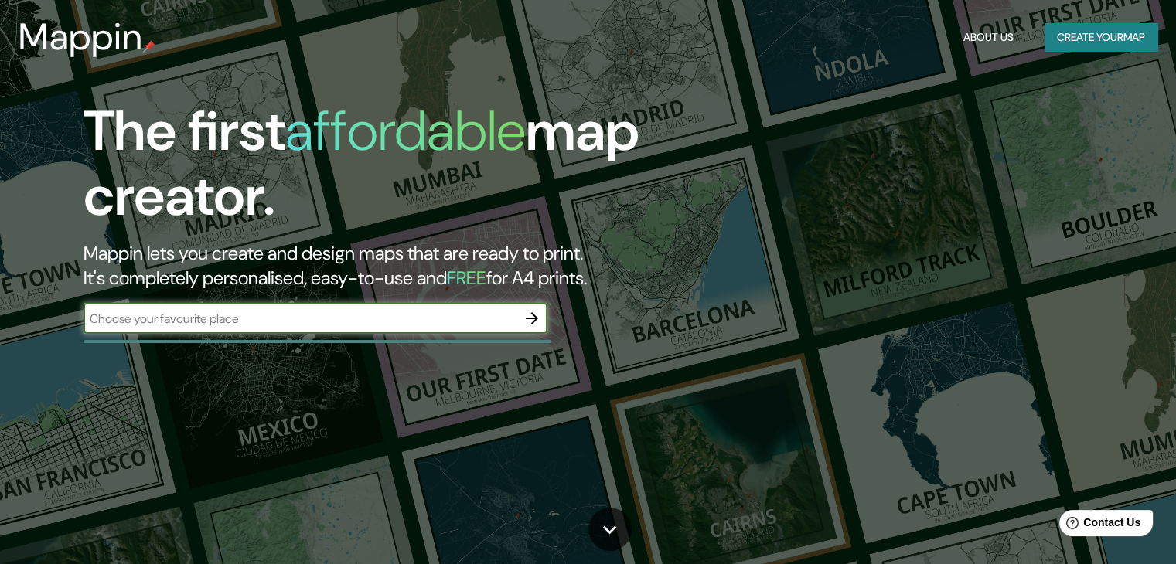
click at [356, 318] on input "text" at bounding box center [300, 319] width 433 height 18
type input "Medellin"
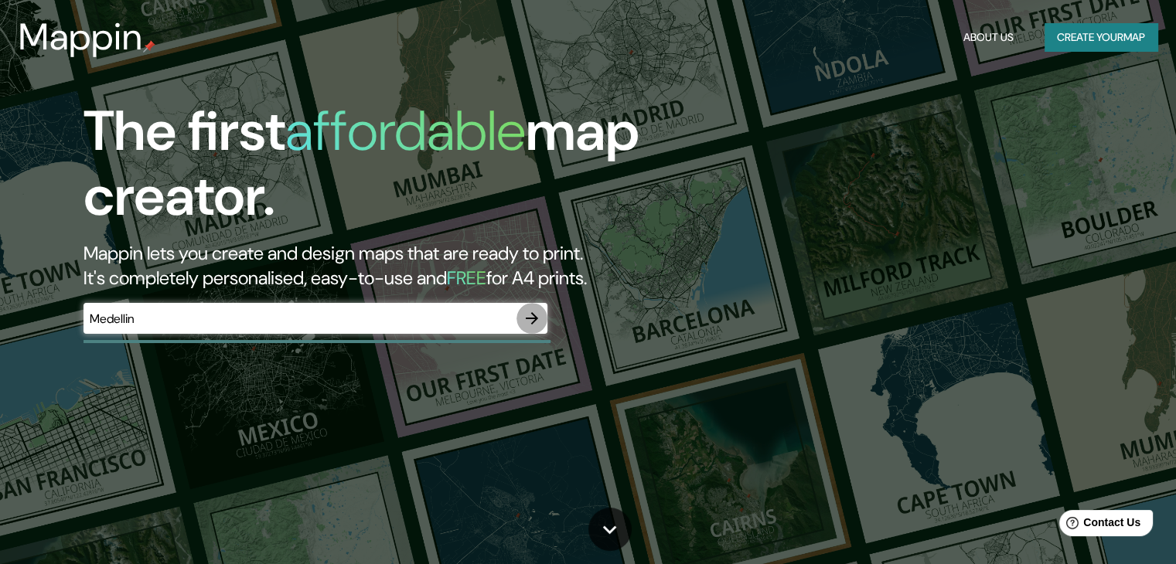
click at [525, 323] on icon "button" at bounding box center [532, 318] width 19 height 19
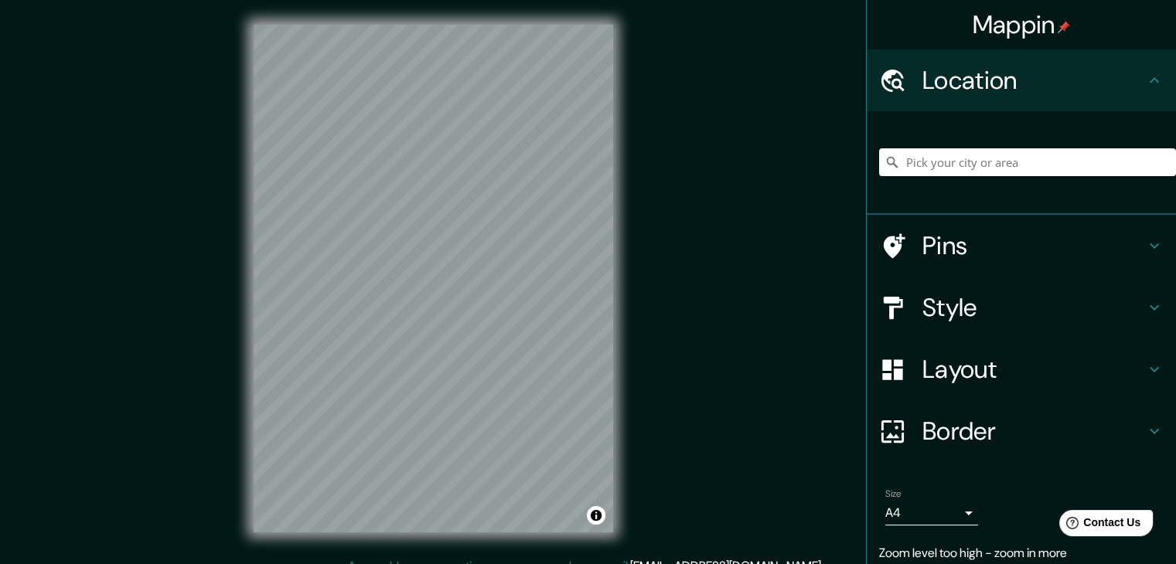
click at [991, 162] on input "Pick your city or area" at bounding box center [1027, 162] width 297 height 28
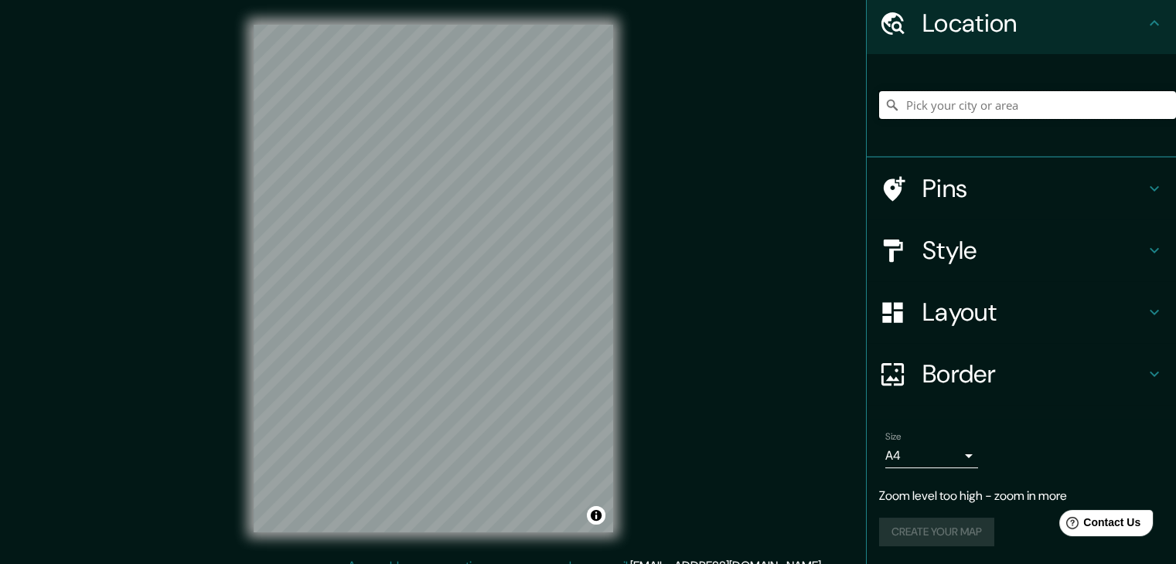
click at [966, 101] on input "Pick your city or area" at bounding box center [1027, 105] width 297 height 28
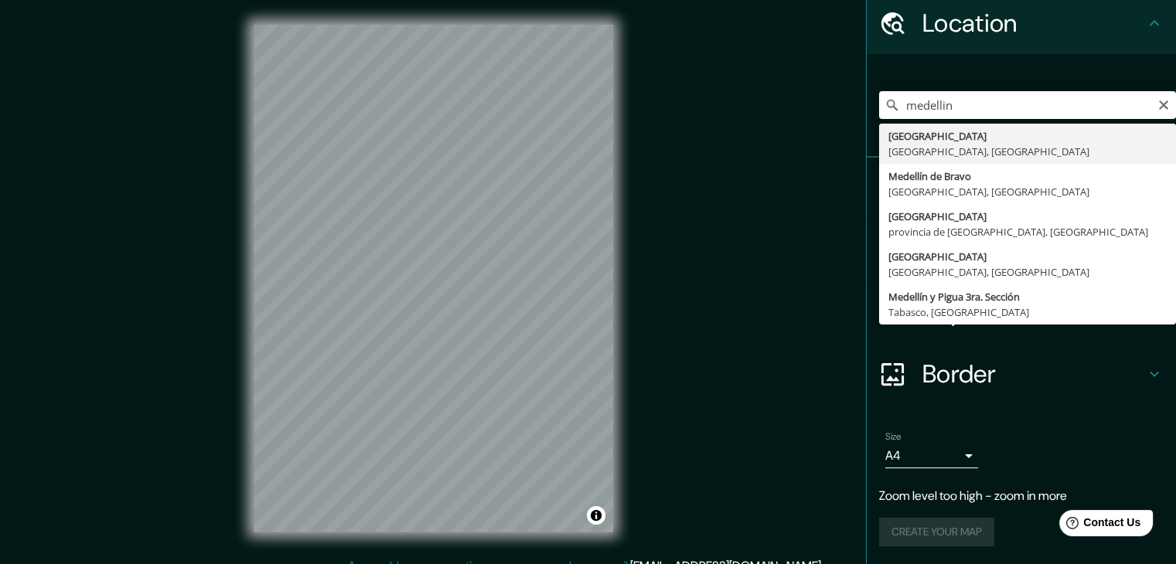
type input "[GEOGRAPHIC_DATA], [GEOGRAPHIC_DATA], [GEOGRAPHIC_DATA]"
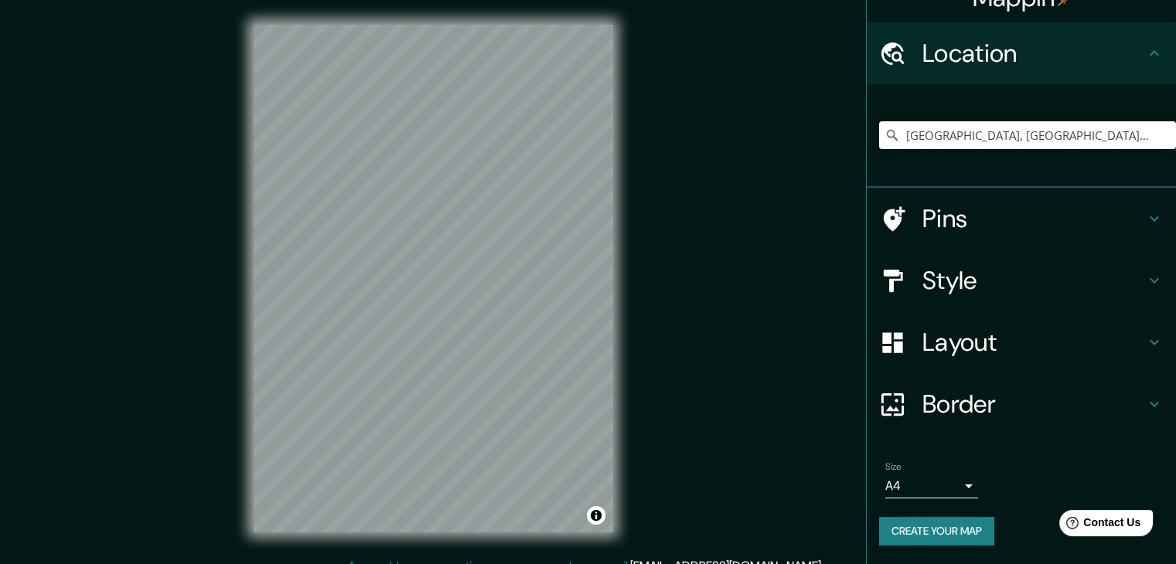
scroll to position [26, 0]
click at [1096, 274] on h4 "Style" at bounding box center [1033, 281] width 223 height 31
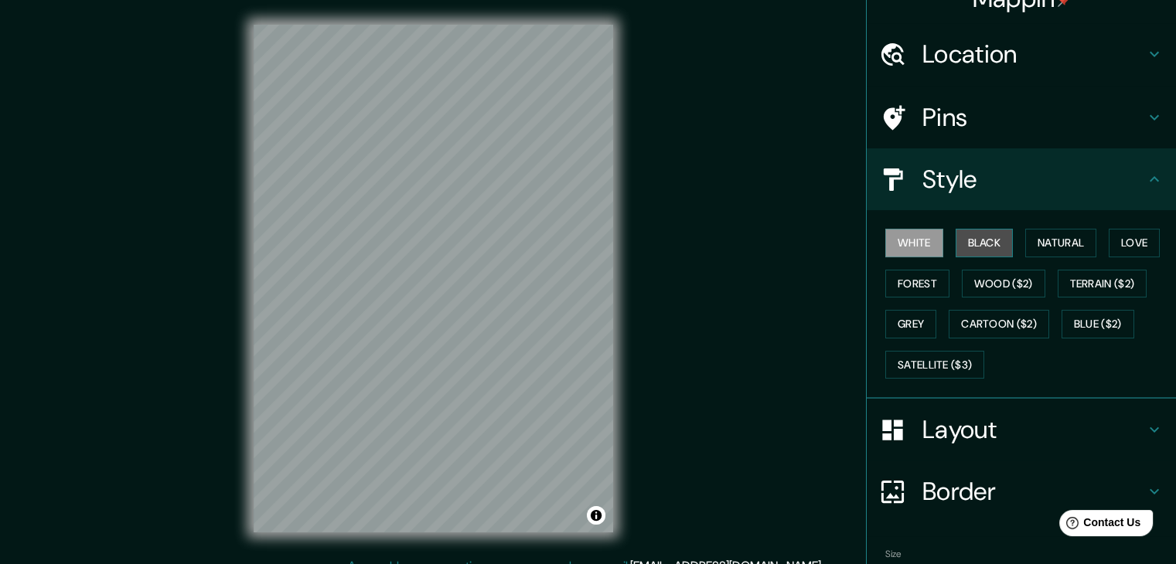
click at [962, 239] on button "Black" at bounding box center [985, 243] width 58 height 29
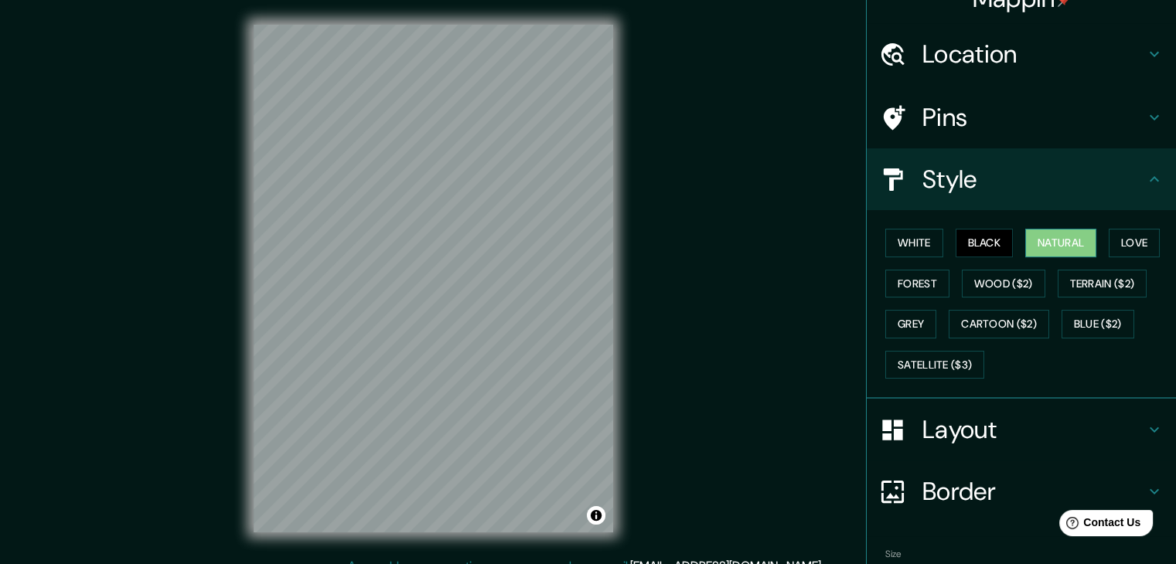
click at [1032, 244] on button "Natural" at bounding box center [1060, 243] width 71 height 29
click at [1133, 244] on button "Love" at bounding box center [1134, 243] width 51 height 29
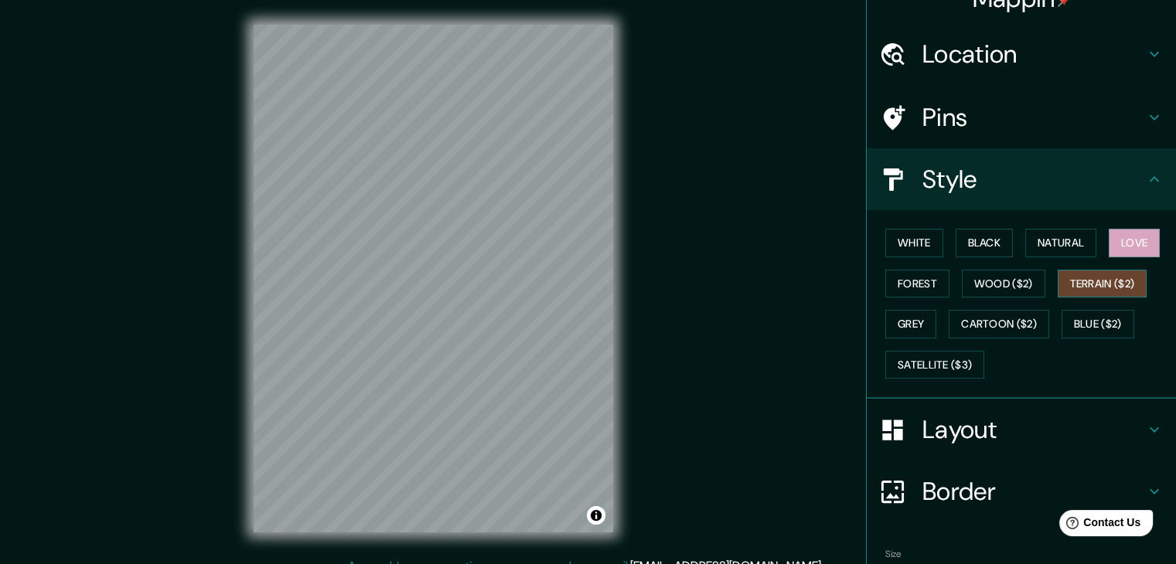
click at [1106, 277] on button "Terrain ($2)" at bounding box center [1103, 284] width 90 height 29
click at [1012, 285] on button "Wood ($2)" at bounding box center [1004, 284] width 84 height 29
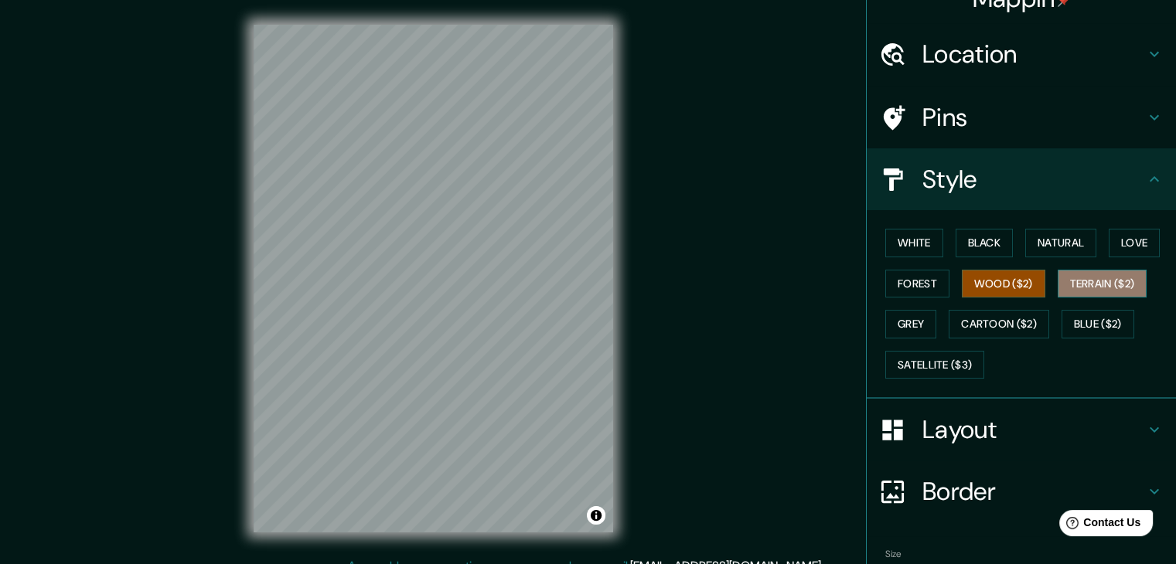
click at [1099, 282] on button "Terrain ($2)" at bounding box center [1103, 284] width 90 height 29
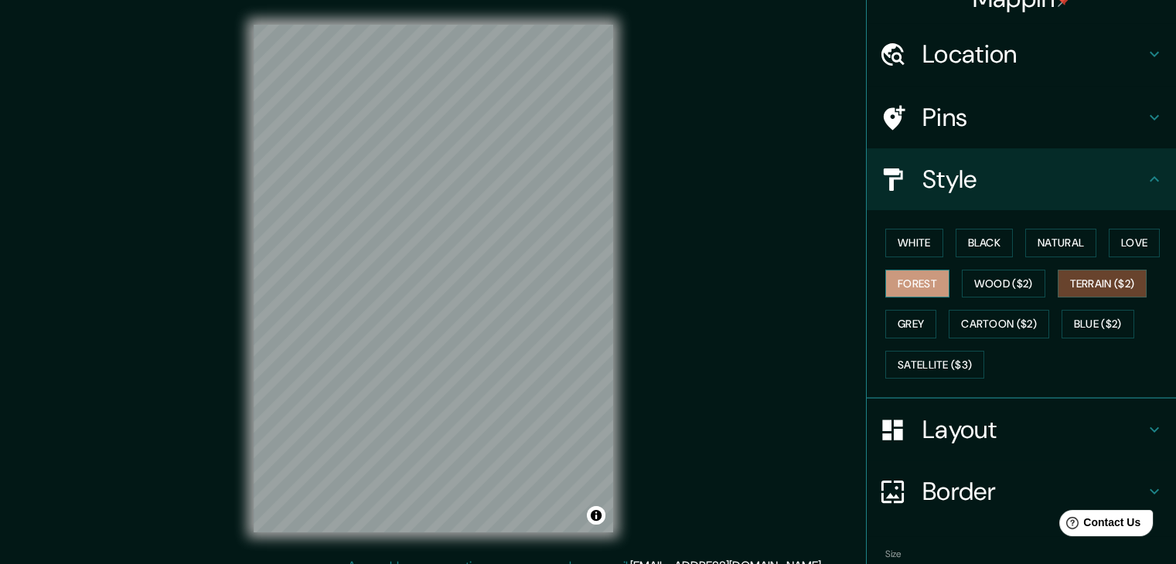
click at [904, 279] on button "Forest" at bounding box center [917, 284] width 64 height 29
click at [900, 325] on button "Grey" at bounding box center [910, 324] width 51 height 29
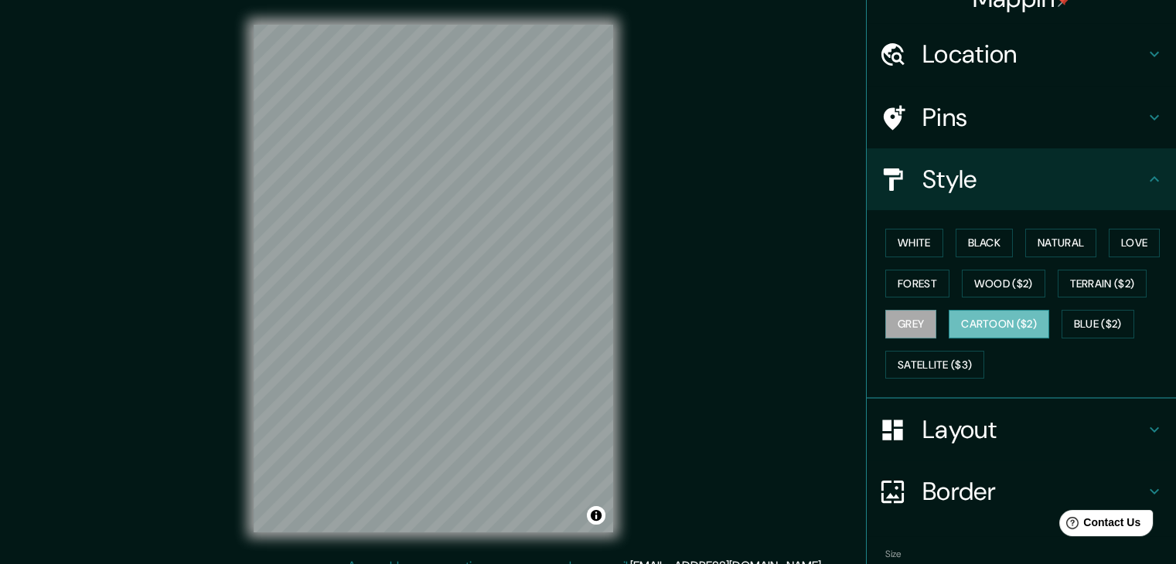
click at [965, 319] on button "Cartoon ($2)" at bounding box center [999, 324] width 101 height 29
click at [1076, 315] on button "Blue ($2)" at bounding box center [1098, 324] width 73 height 29
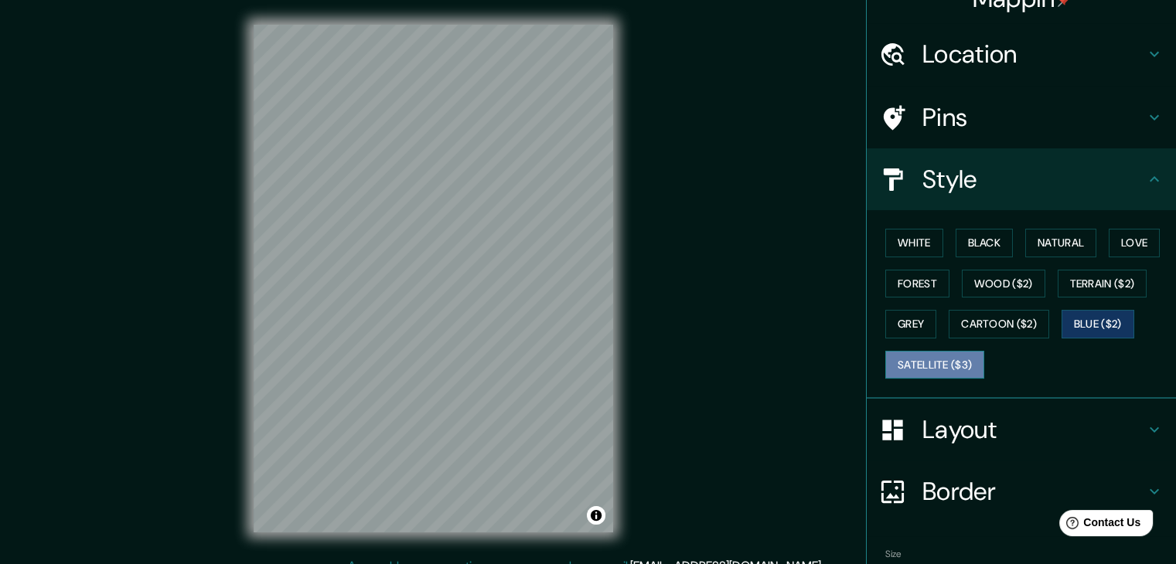
click at [925, 365] on button "Satellite ($3)" at bounding box center [934, 365] width 99 height 29
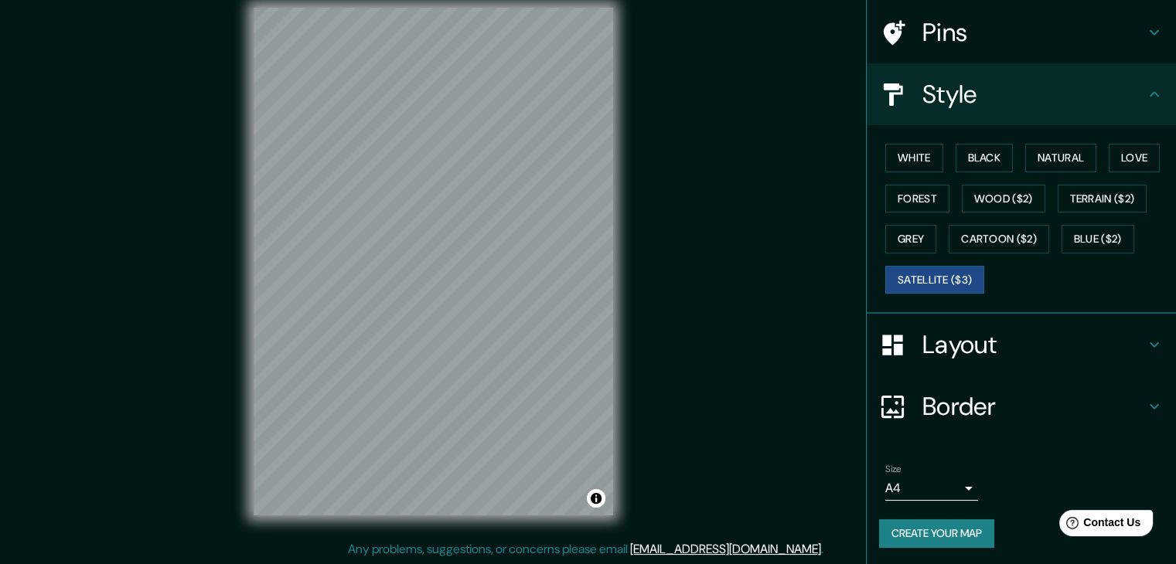
scroll to position [18, 0]
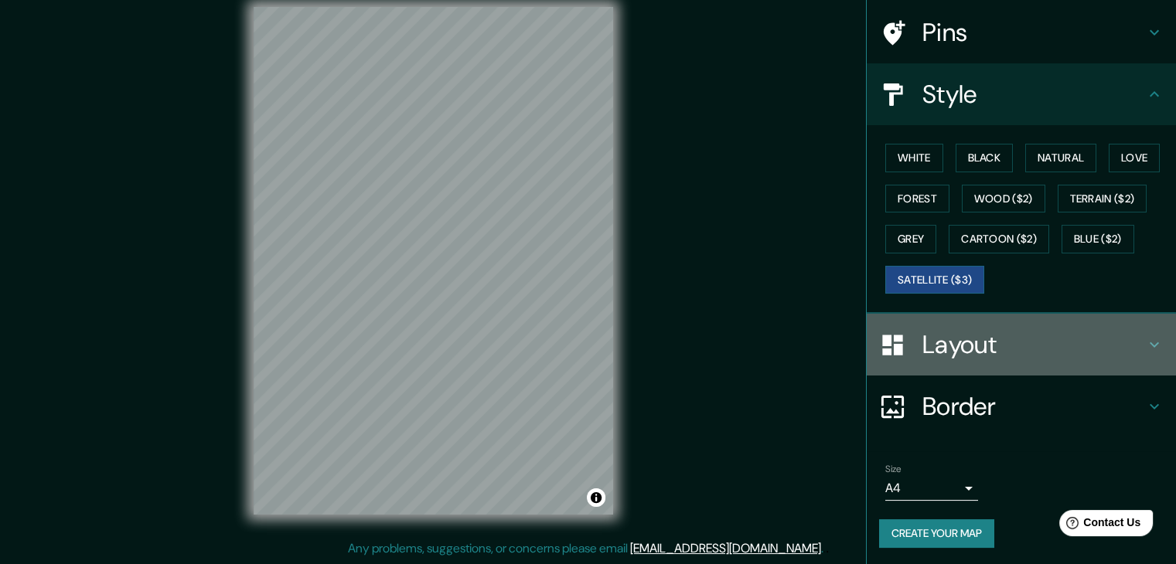
click at [997, 334] on h4 "Layout" at bounding box center [1033, 344] width 223 height 31
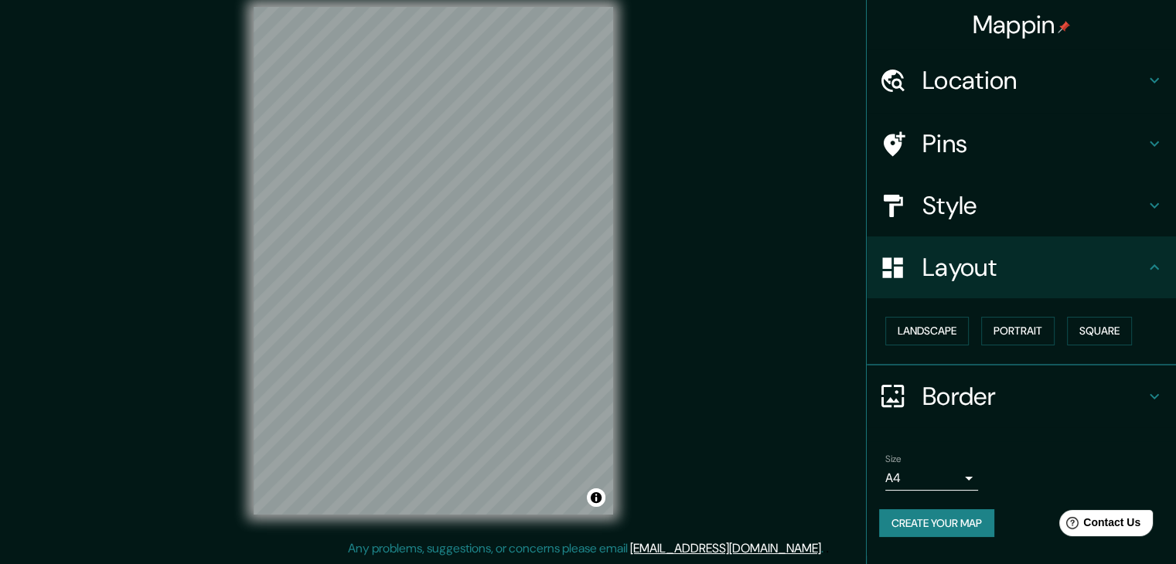
scroll to position [0, 0]
click at [948, 337] on button "Landscape" at bounding box center [927, 331] width 84 height 29
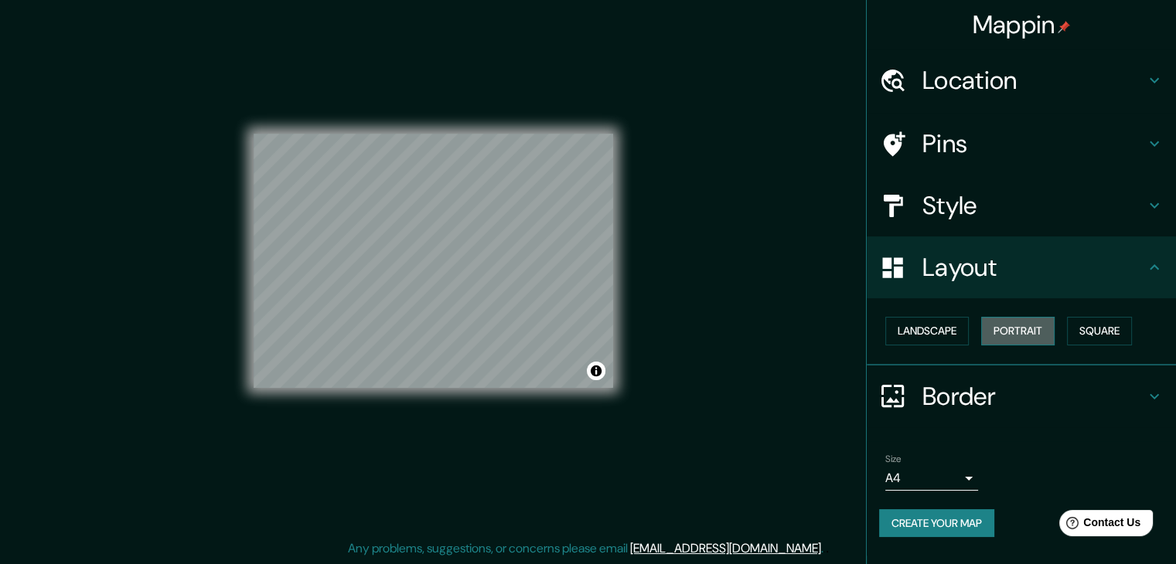
click at [1013, 332] on button "Portrait" at bounding box center [1017, 331] width 73 height 29
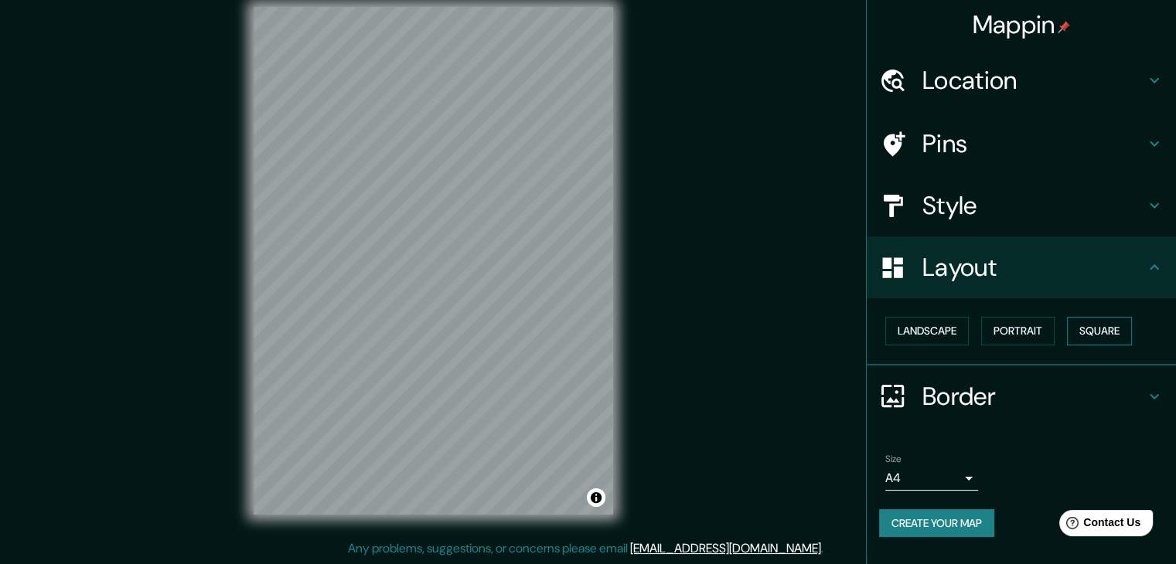
click at [1111, 332] on button "Square" at bounding box center [1099, 331] width 65 height 29
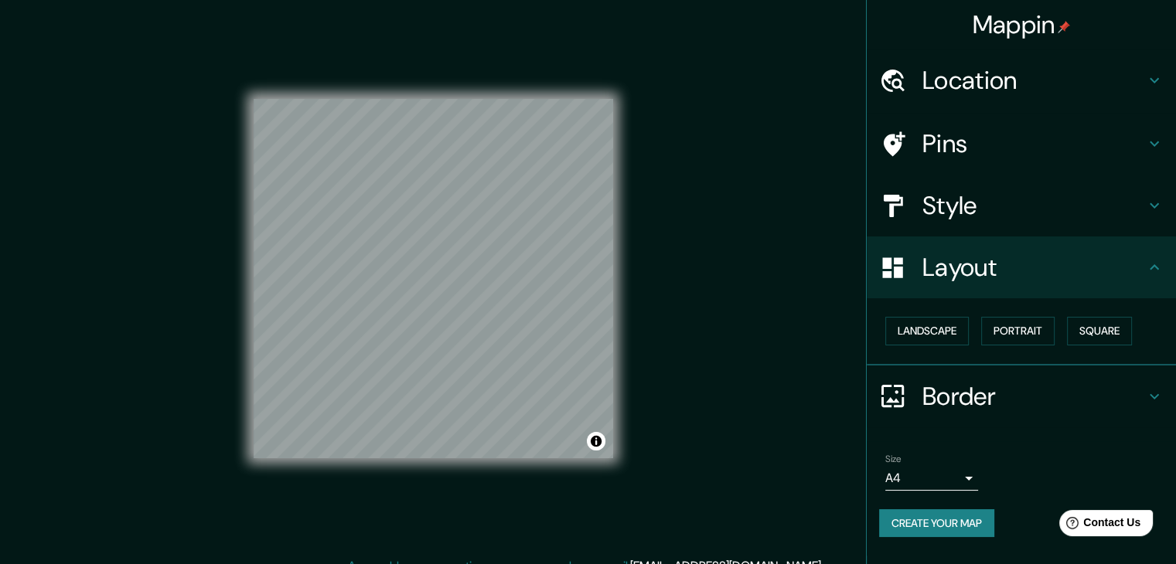
click at [965, 141] on h4 "Pins" at bounding box center [1033, 143] width 223 height 31
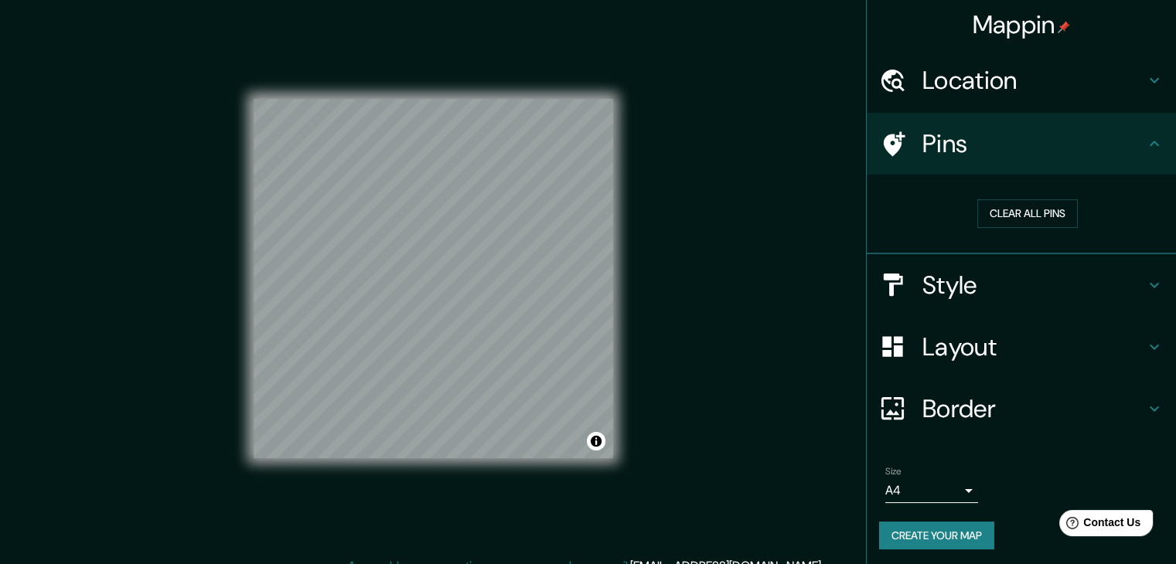
click at [1021, 77] on h4 "Location" at bounding box center [1033, 80] width 223 height 31
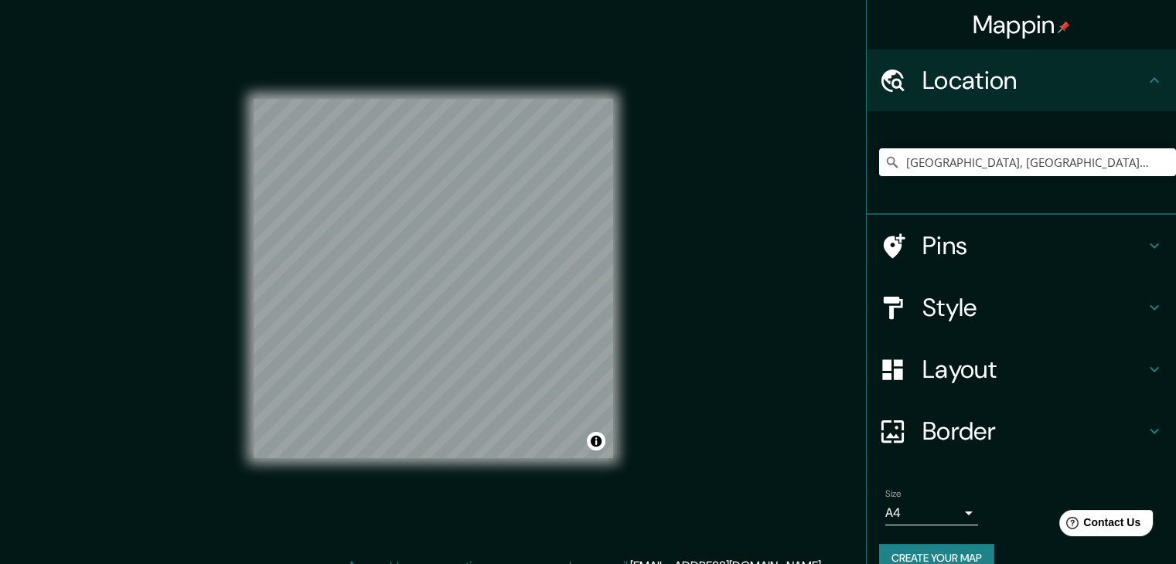
click at [990, 290] on div "Style" at bounding box center [1021, 308] width 309 height 62
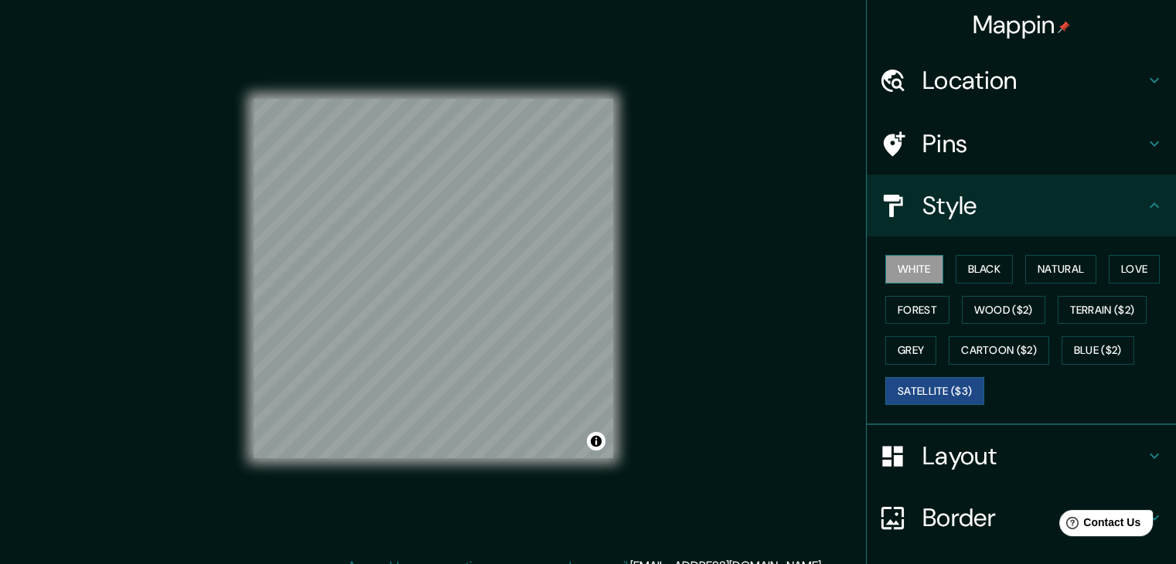
click at [899, 267] on button "White" at bounding box center [914, 269] width 58 height 29
click at [971, 266] on button "Black" at bounding box center [985, 269] width 58 height 29
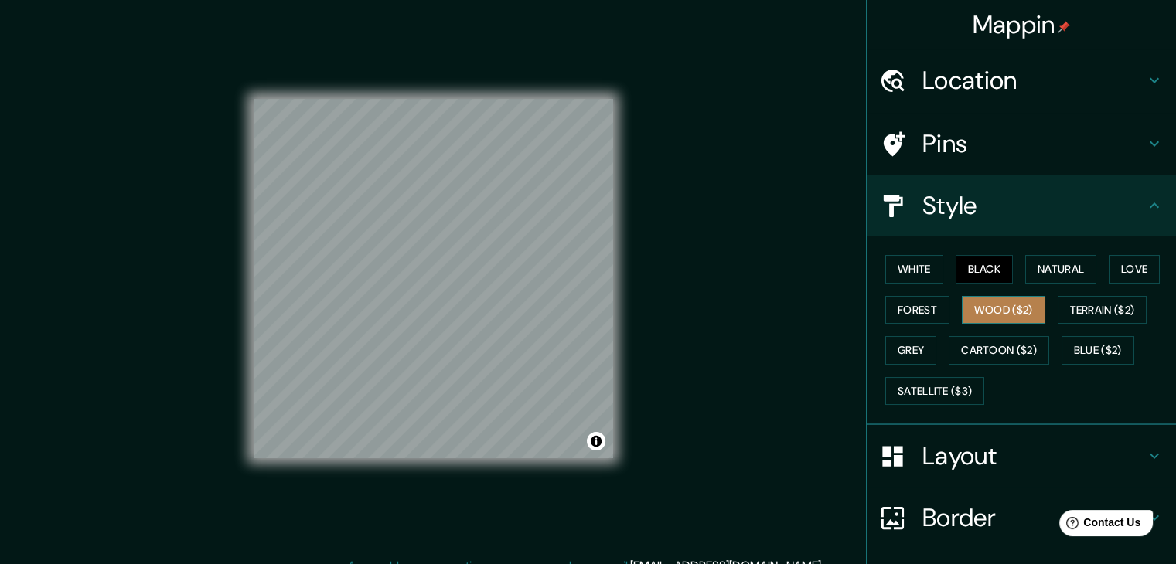
click at [980, 317] on button "Wood ($2)" at bounding box center [1004, 310] width 84 height 29
click at [1077, 303] on button "Terrain ($2)" at bounding box center [1103, 310] width 90 height 29
